Goal: Task Accomplishment & Management: Use online tool/utility

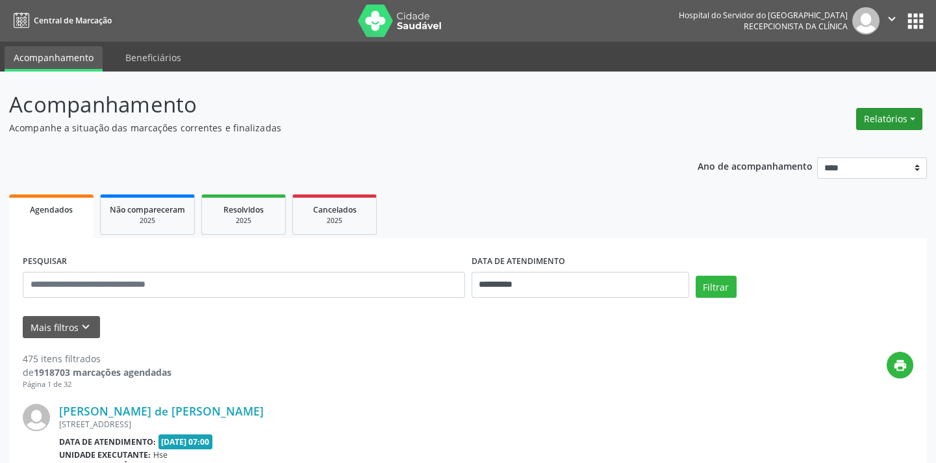
click at [896, 112] on button "Relatórios" at bounding box center [889, 119] width 66 height 22
click at [854, 141] on link "Agendamentos" at bounding box center [853, 146] width 140 height 18
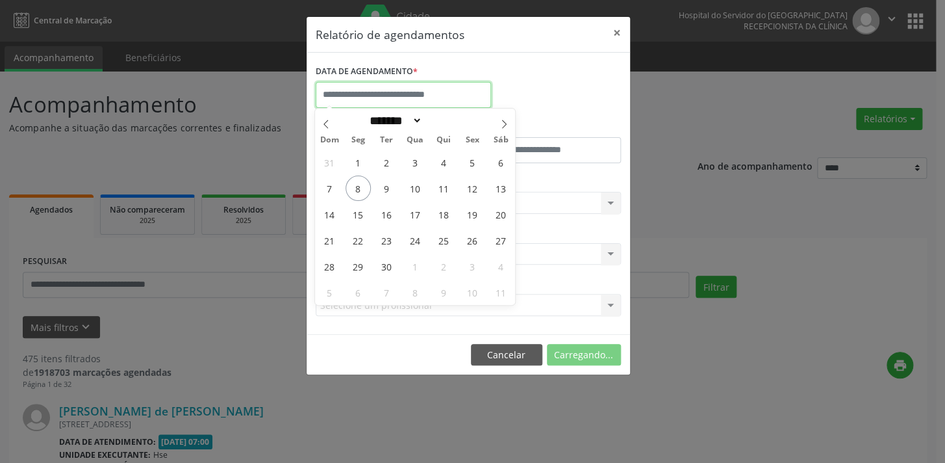
click at [448, 91] on input "text" at bounding box center [403, 95] width 175 height 26
click at [352, 185] on span "8" at bounding box center [358, 187] width 25 height 25
type input "**********"
click at [352, 185] on span "8" at bounding box center [358, 187] width 25 height 25
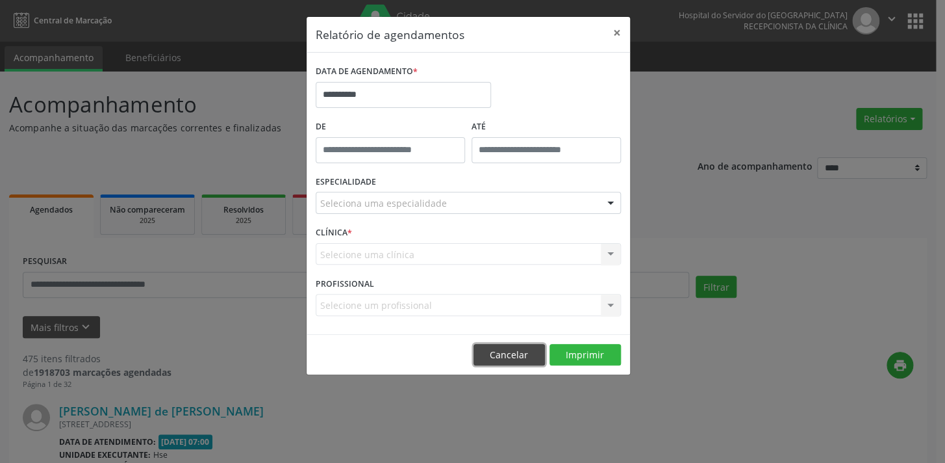
click at [531, 344] on button "Cancelar" at bounding box center [509, 355] width 71 height 22
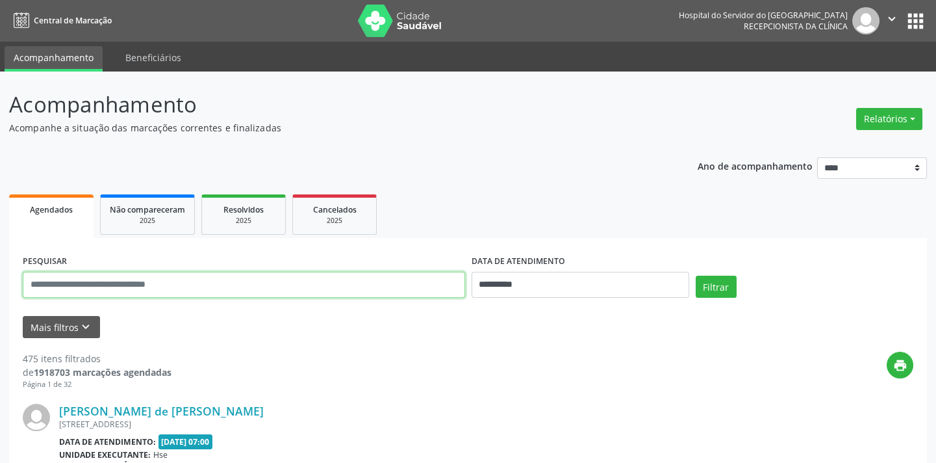
click at [250, 287] on input "text" at bounding box center [244, 285] width 442 height 26
click at [131, 292] on input "**********" at bounding box center [244, 285] width 442 height 26
type input "**********"
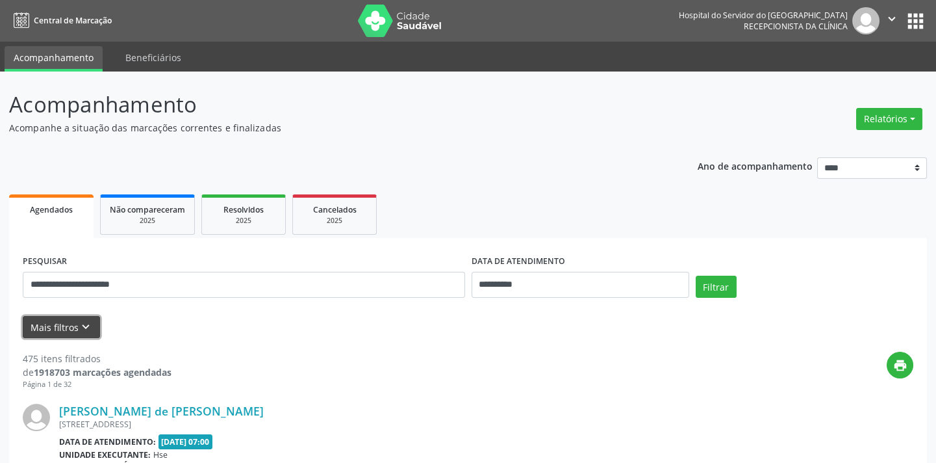
click at [47, 320] on button "Mais filtros keyboard_arrow_down" at bounding box center [61, 327] width 77 height 23
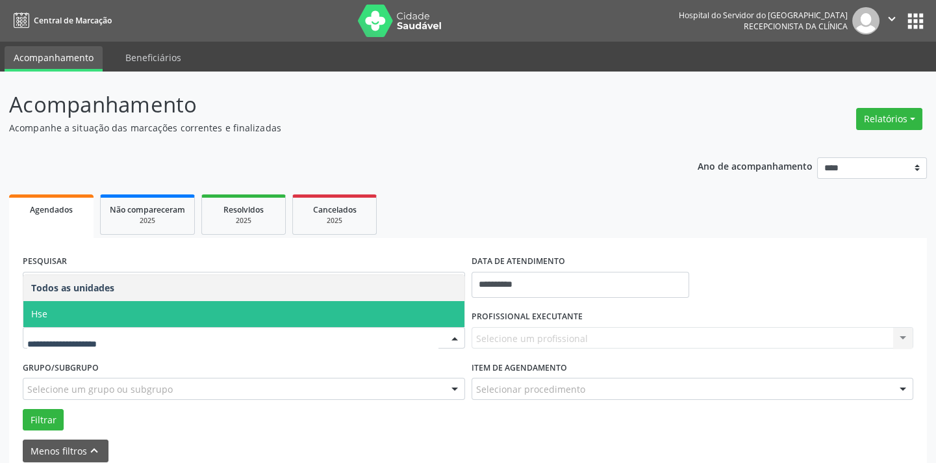
click at [97, 316] on span "Hse" at bounding box center [243, 314] width 441 height 26
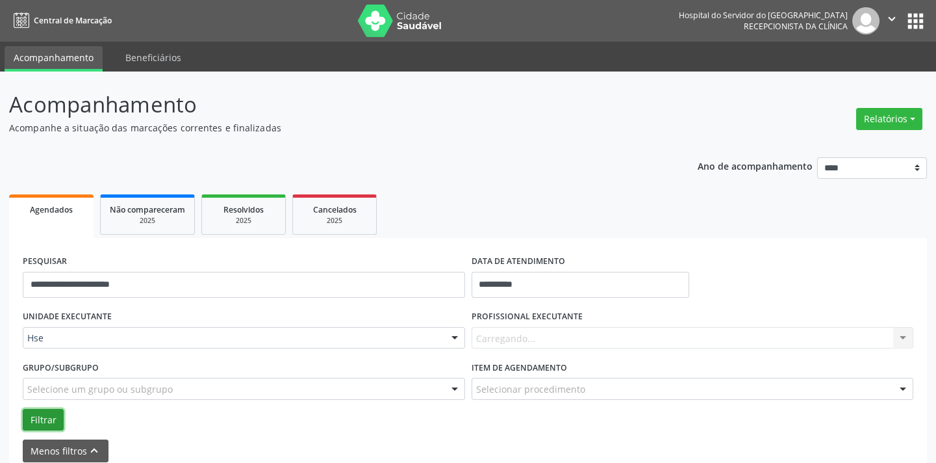
click at [42, 420] on button "Filtrar" at bounding box center [43, 420] width 41 height 22
drag, startPoint x: 895, startPoint y: 114, endPoint x: 883, endPoint y: 123, distance: 15.3
click at [895, 114] on button "Relatórios" at bounding box center [889, 119] width 66 height 22
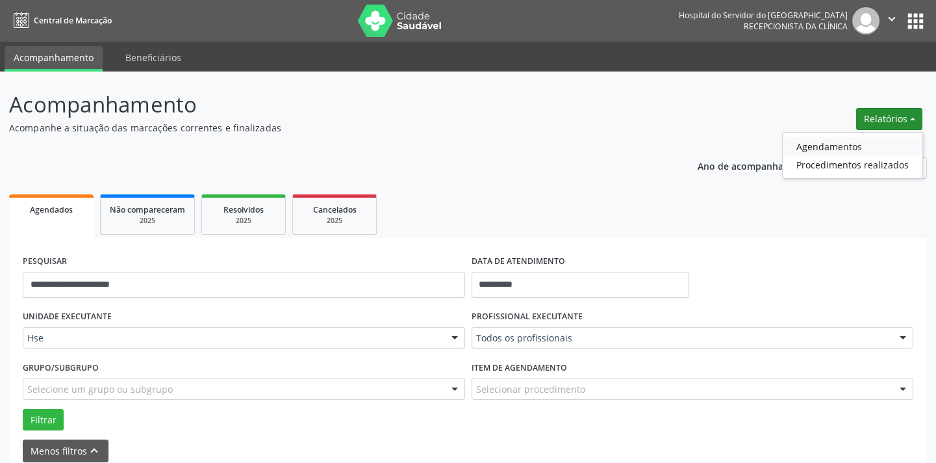
click at [851, 149] on link "Agendamentos" at bounding box center [853, 146] width 140 height 18
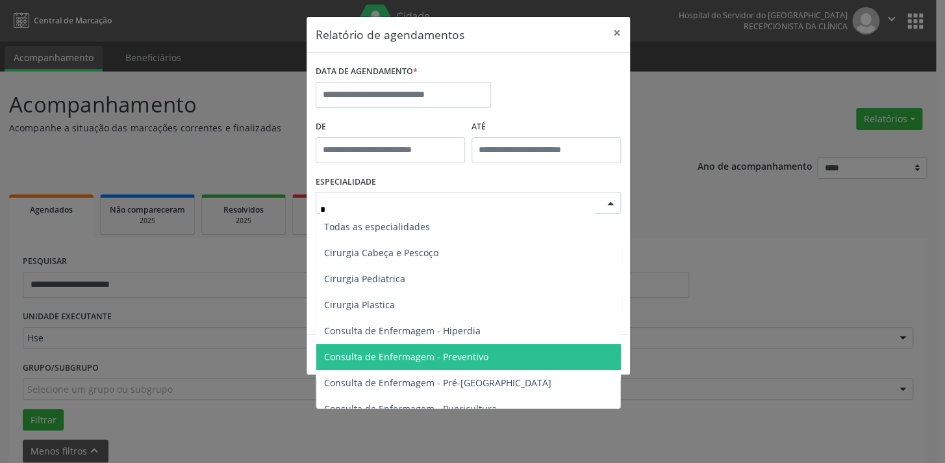
type input "**"
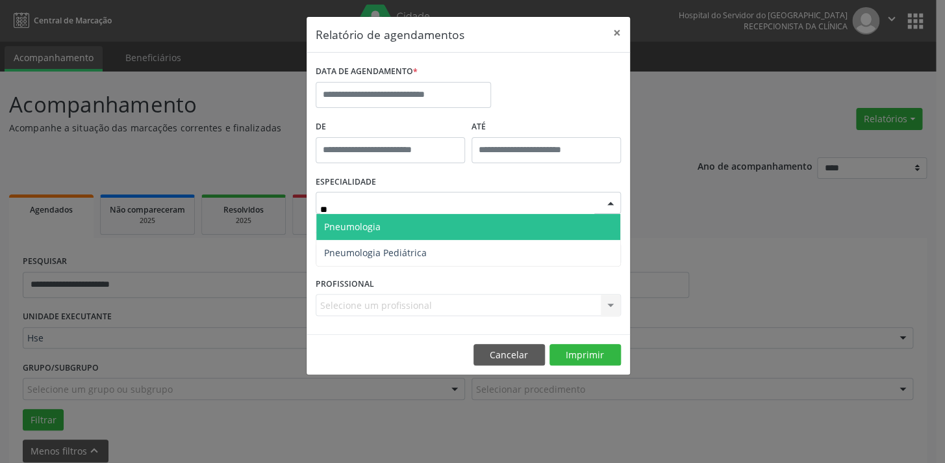
click at [417, 229] on span "Pneumologia" at bounding box center [468, 227] width 304 height 26
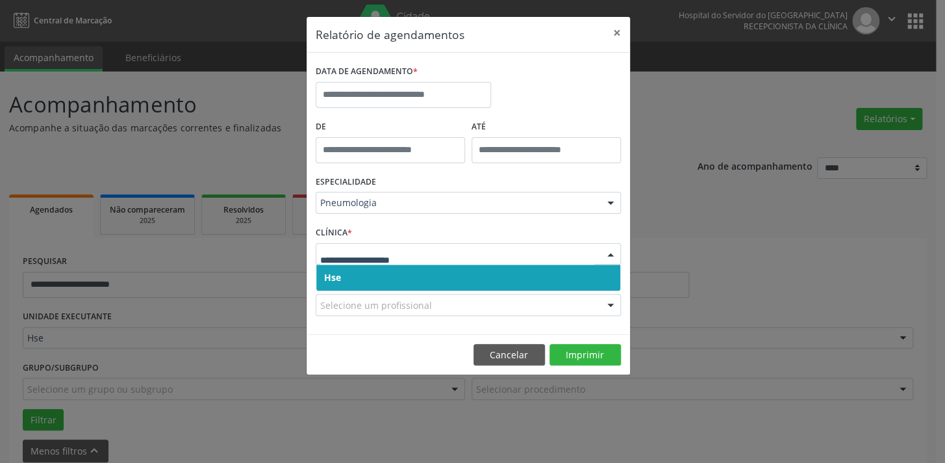
click at [538, 277] on span "Hse" at bounding box center [468, 277] width 304 height 26
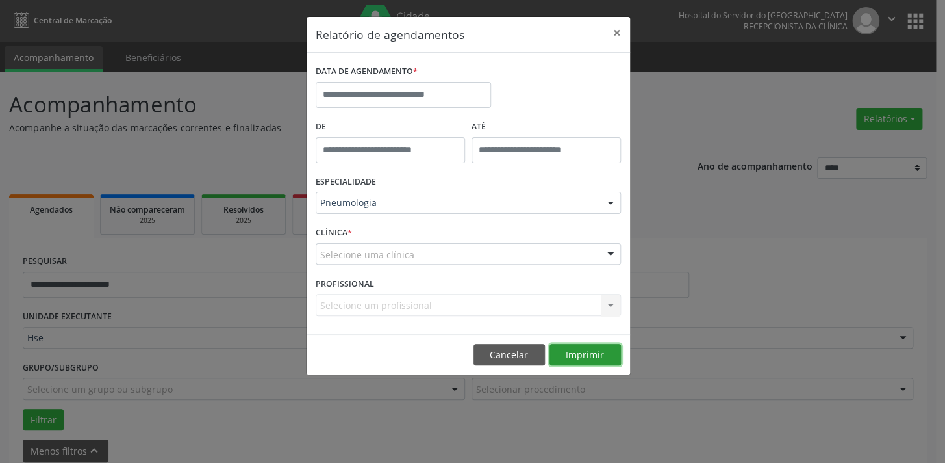
click at [566, 359] on button "Imprimir" at bounding box center [585, 355] width 71 height 22
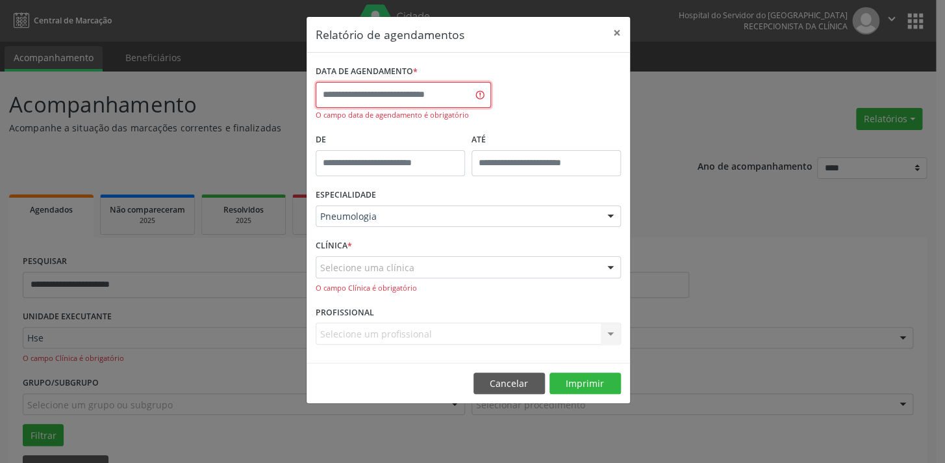
click at [420, 89] on input "text" at bounding box center [403, 95] width 175 height 26
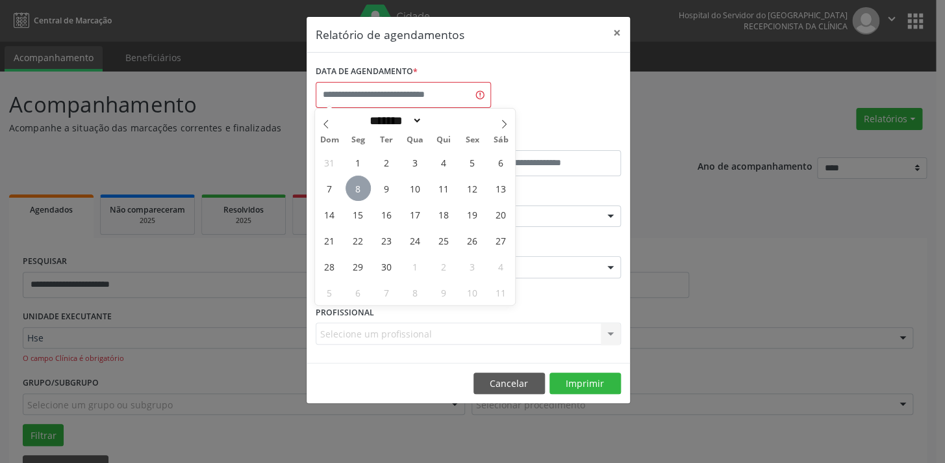
click at [363, 193] on span "8" at bounding box center [358, 187] width 25 height 25
type input "**********"
click at [363, 193] on span "8" at bounding box center [358, 187] width 25 height 25
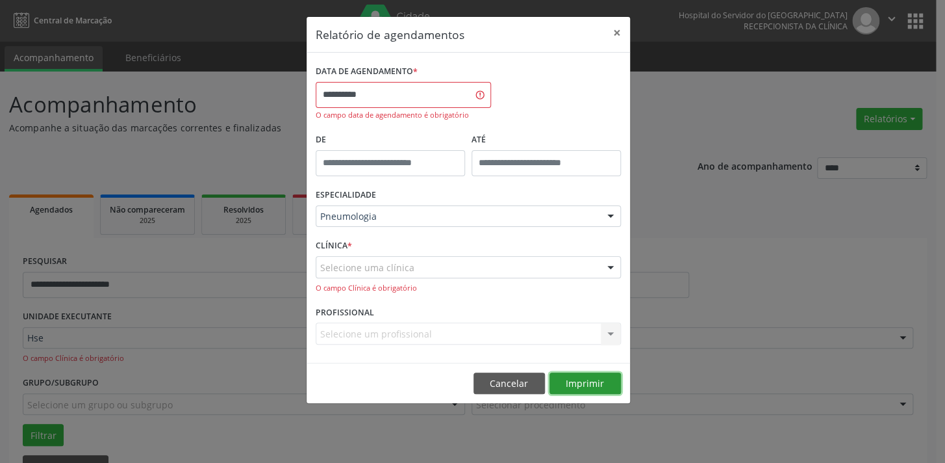
click at [560, 379] on button "Imprimir" at bounding box center [585, 383] width 71 height 22
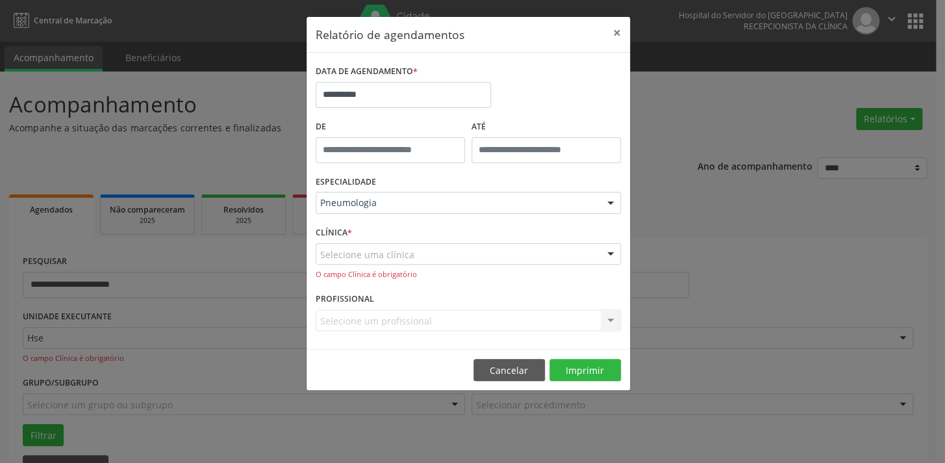
click at [499, 255] on div "Selecione uma clínica" at bounding box center [468, 254] width 305 height 22
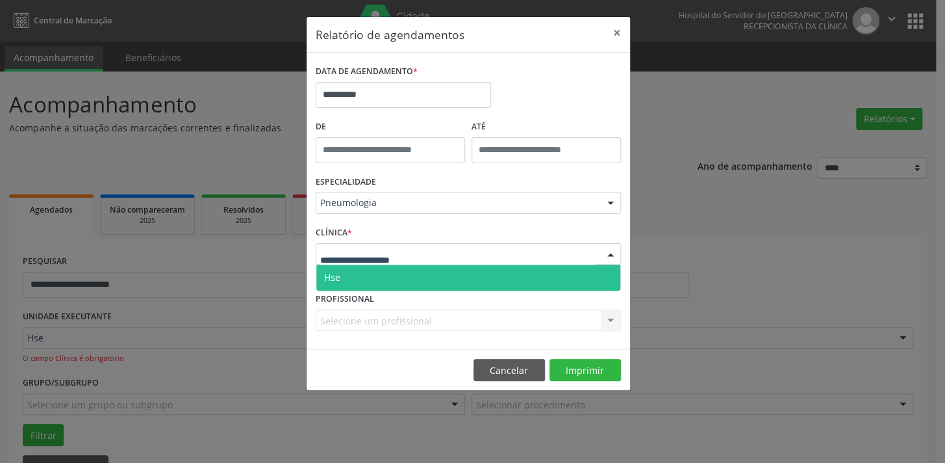
click at [487, 279] on span "Hse" at bounding box center [468, 277] width 304 height 26
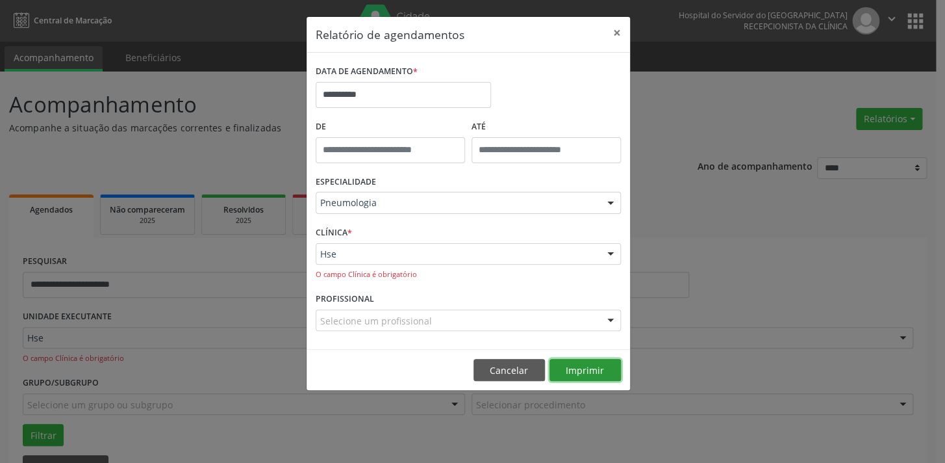
click at [569, 370] on button "Imprimir" at bounding box center [585, 370] width 71 height 22
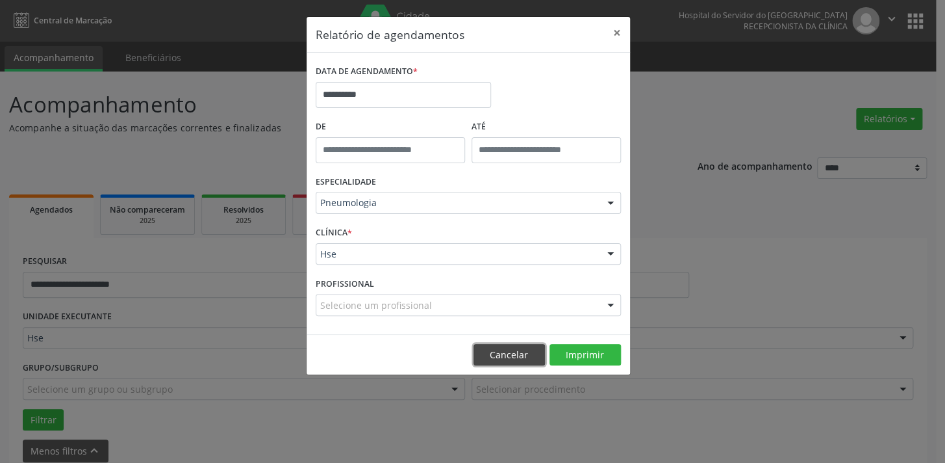
click at [492, 349] on button "Cancelar" at bounding box center [509, 355] width 71 height 22
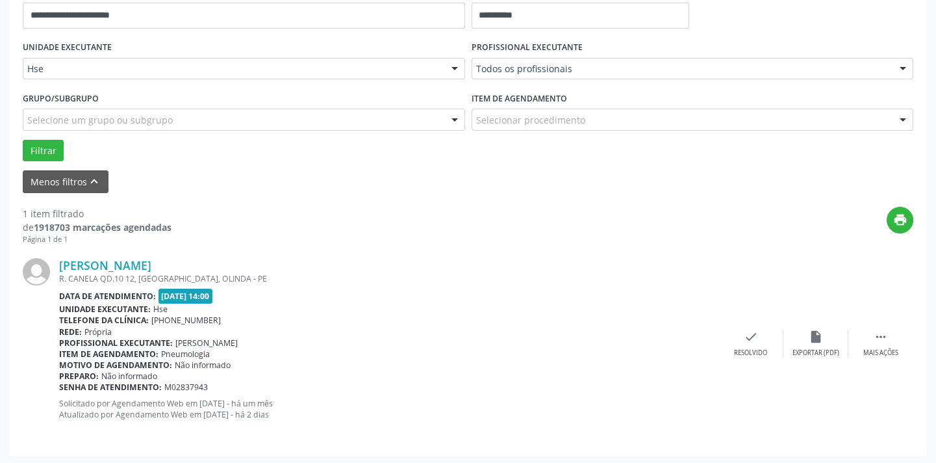
scroll to position [271, 0]
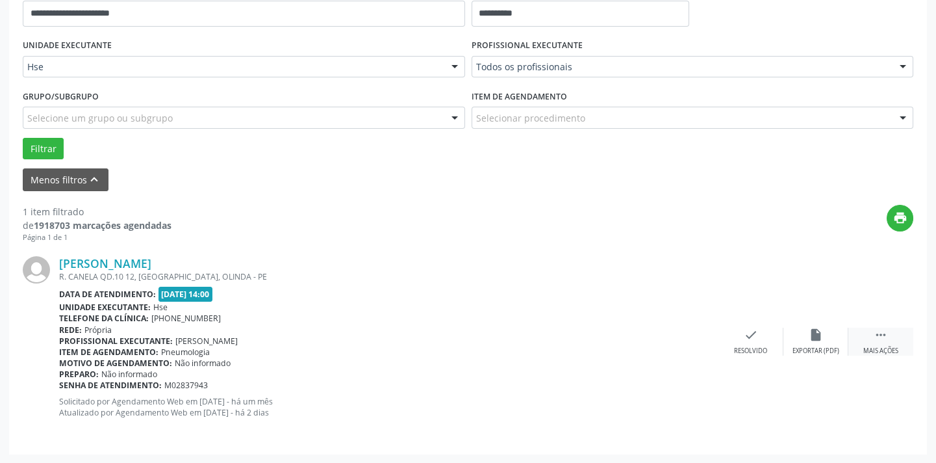
click at [877, 333] on icon "" at bounding box center [881, 334] width 14 height 14
click at [676, 339] on div "print Imprimir" at bounding box center [685, 341] width 65 height 28
click at [113, 259] on link "[PERSON_NAME]" at bounding box center [105, 263] width 92 height 14
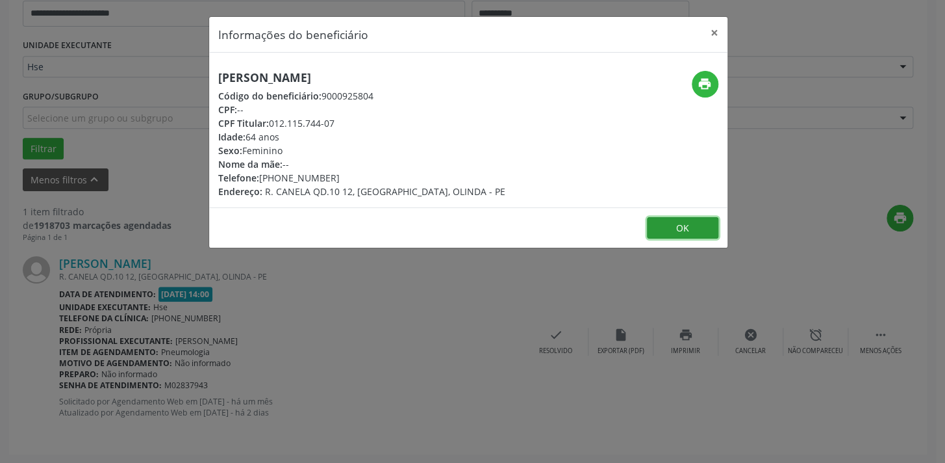
click at [685, 225] on button "OK" at bounding box center [682, 228] width 71 height 22
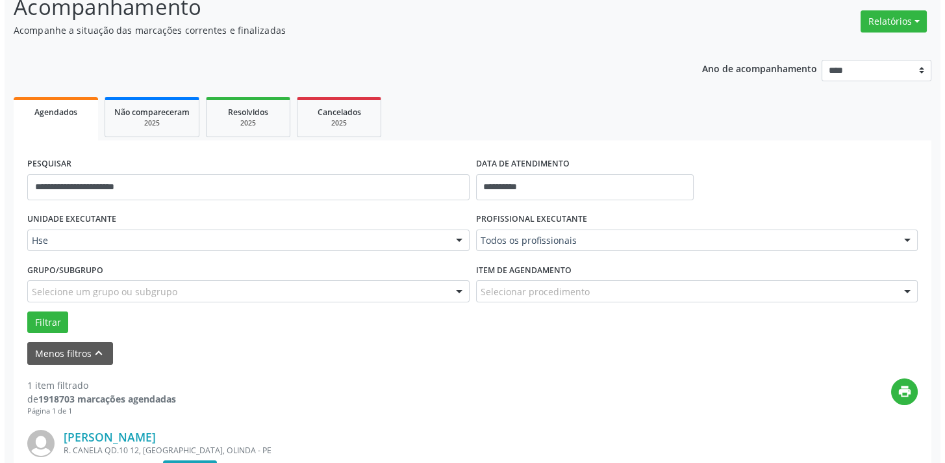
scroll to position [94, 0]
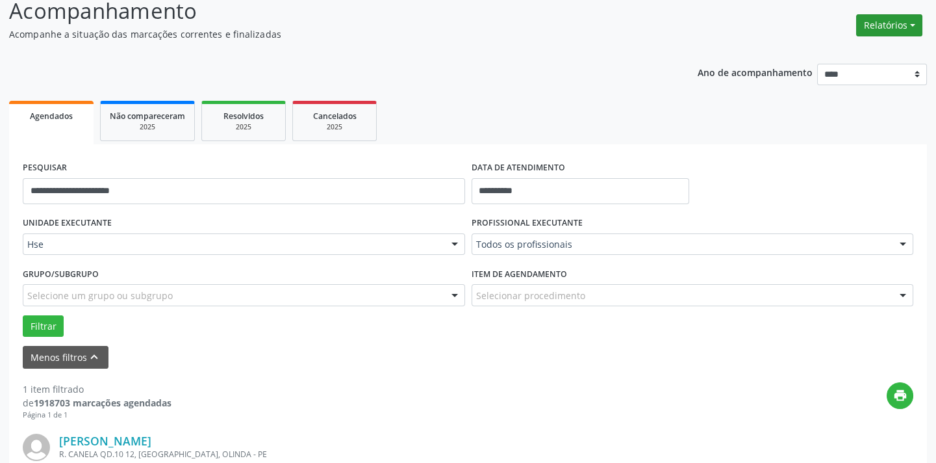
click at [893, 23] on button "Relatórios" at bounding box center [889, 25] width 66 height 22
click at [830, 47] on link "Agendamentos" at bounding box center [853, 53] width 140 height 18
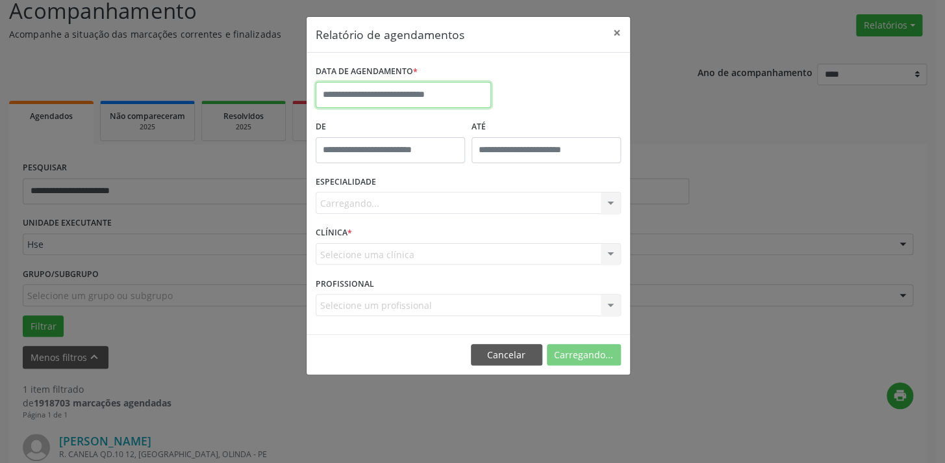
click at [428, 97] on input "text" at bounding box center [403, 95] width 175 height 26
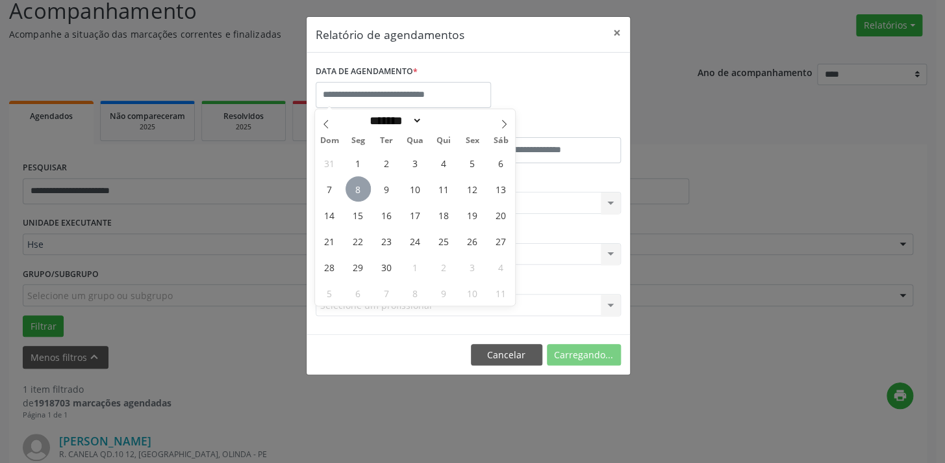
click at [354, 190] on span "8" at bounding box center [358, 188] width 25 height 25
type input "**********"
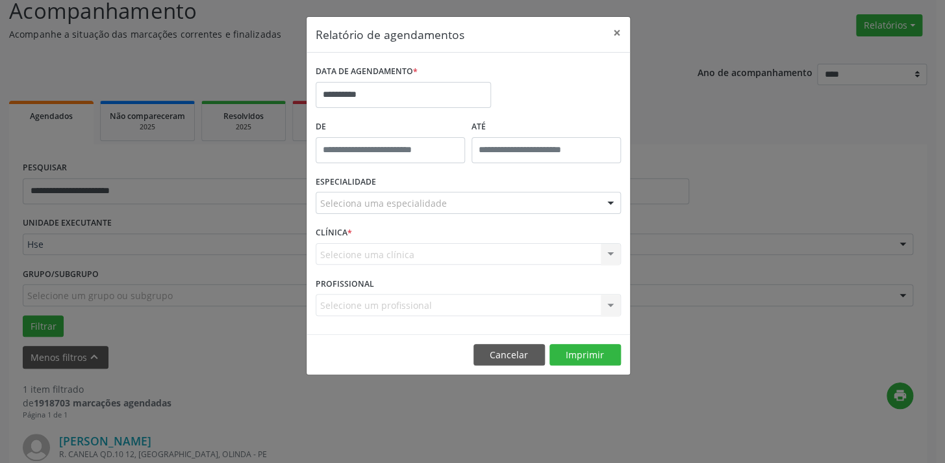
click at [590, 204] on div "Seleciona uma especialidade" at bounding box center [468, 203] width 305 height 22
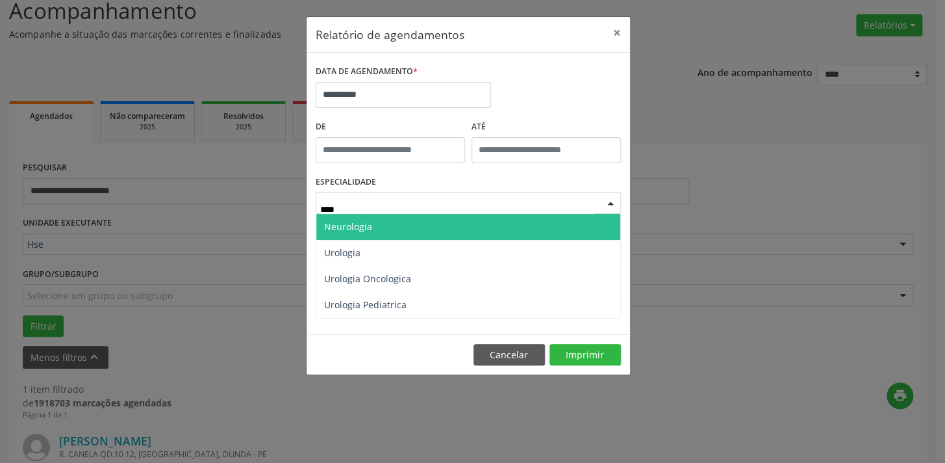
type input "*****"
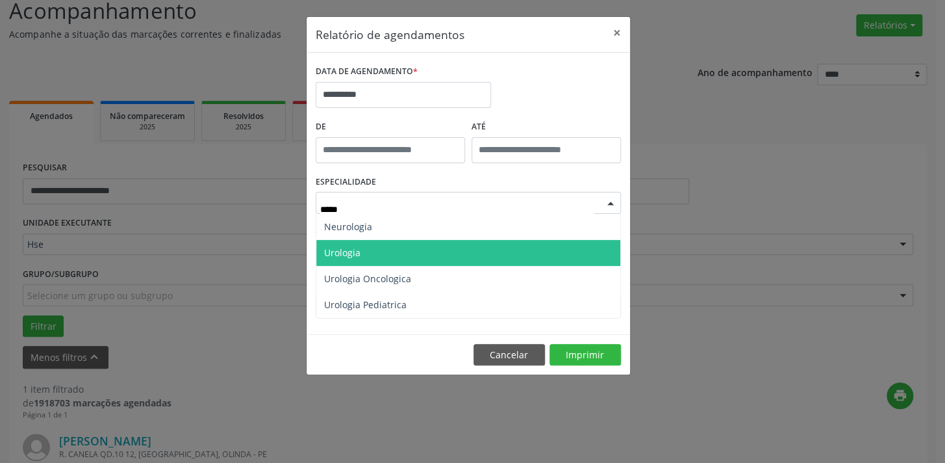
click at [507, 246] on span "Urologia" at bounding box center [468, 253] width 304 height 26
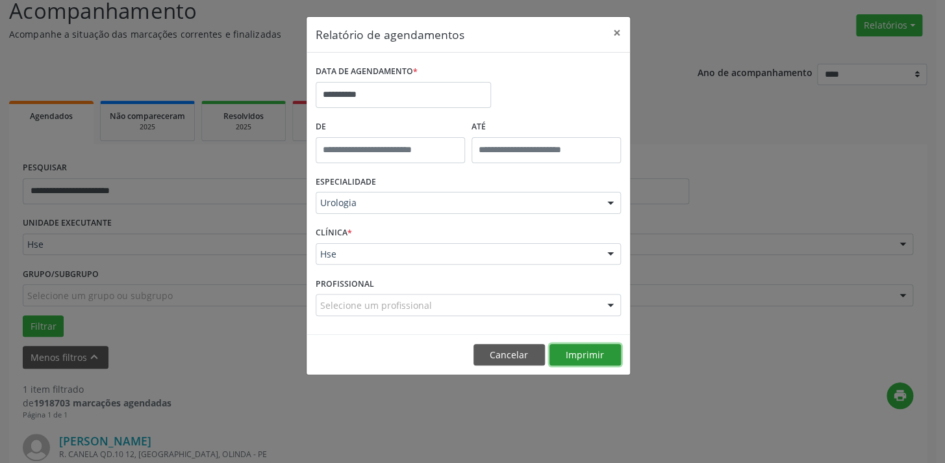
click at [565, 354] on button "Imprimir" at bounding box center [585, 355] width 71 height 22
